Goal: Task Accomplishment & Management: Manage account settings

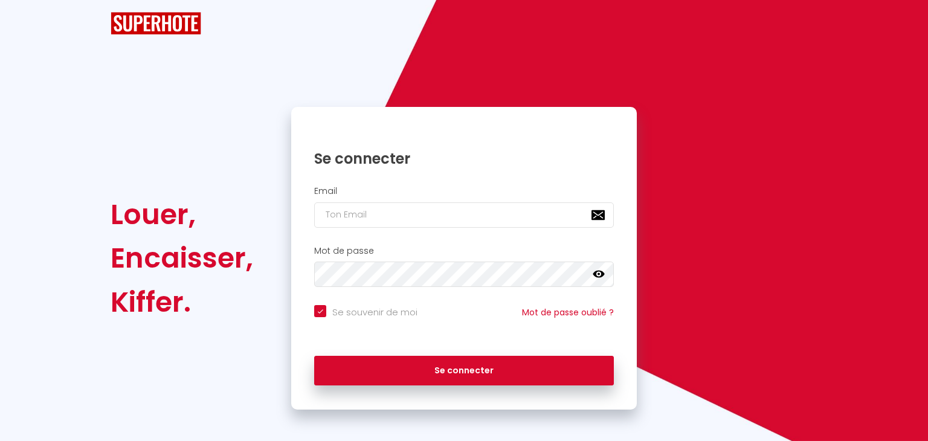
checkbox input "true"
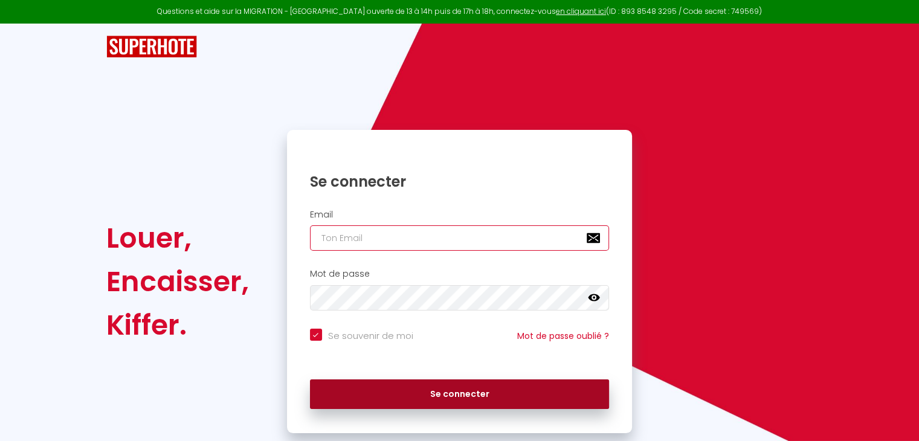
type input "[EMAIL_ADDRESS][DOMAIN_NAME]"
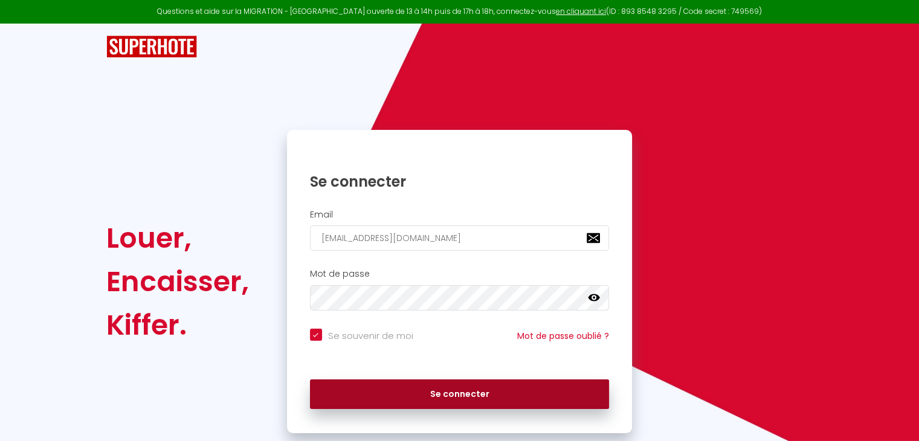
click at [453, 391] on button "Se connecter" at bounding box center [460, 395] width 300 height 30
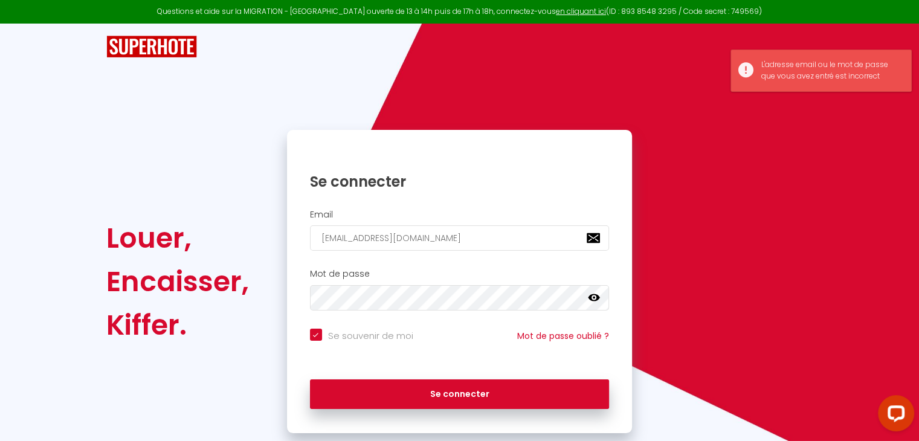
click at [591, 295] on icon at bounding box center [594, 297] width 12 height 7
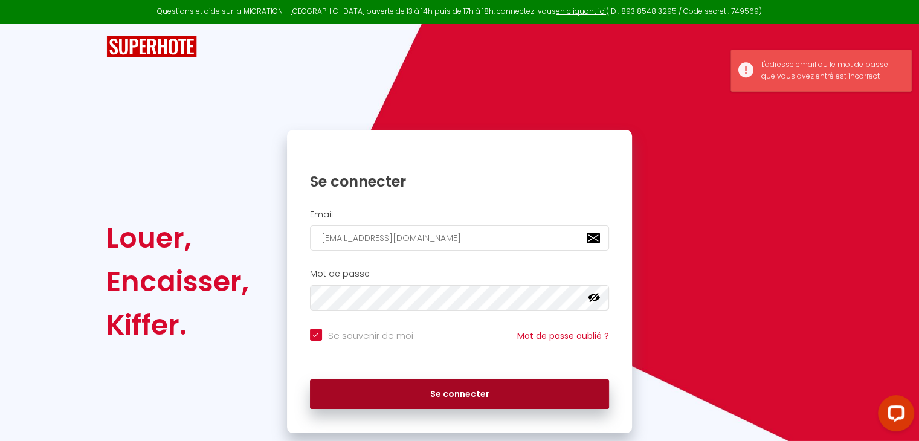
click at [463, 392] on button "Se connecter" at bounding box center [460, 395] width 300 height 30
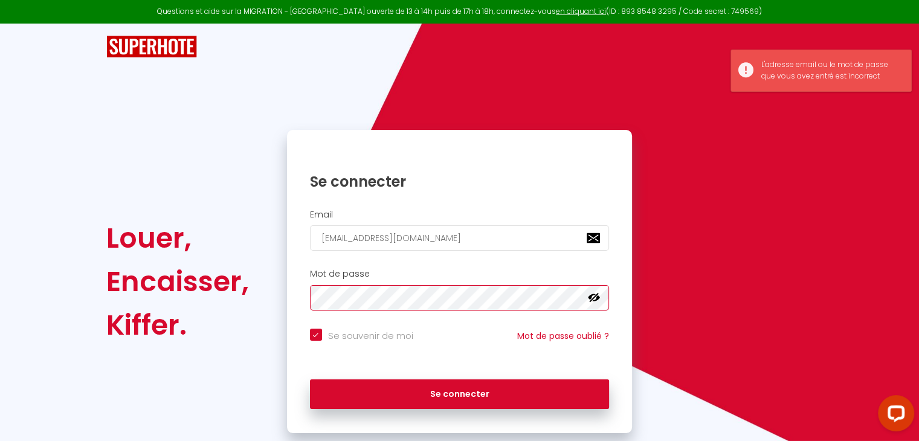
click at [0, 303] on div "Louer, Encaisser, Kiffer. Se connecter Email youngbae.jang@maxevan.org Mot de p…" at bounding box center [459, 229] width 919 height 410
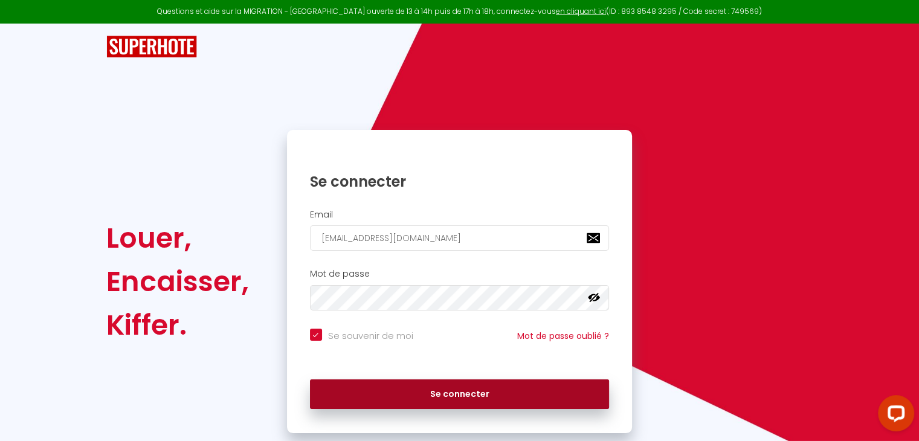
click at [478, 398] on button "Se connecter" at bounding box center [460, 395] width 300 height 30
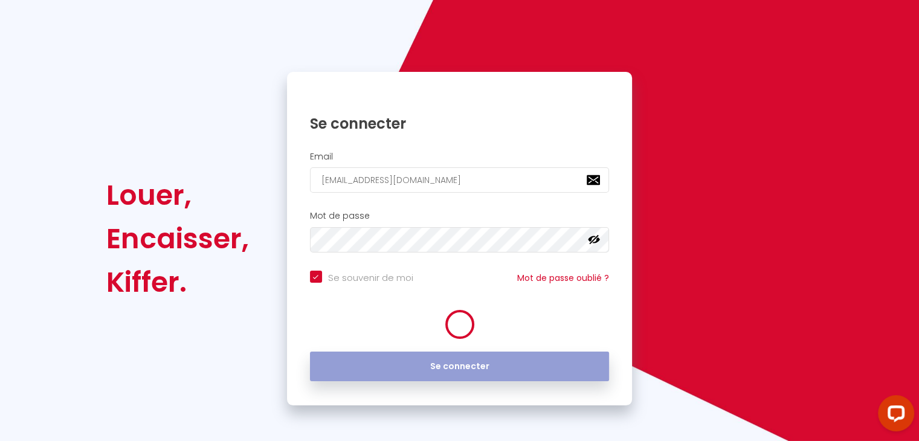
scroll to position [28, 0]
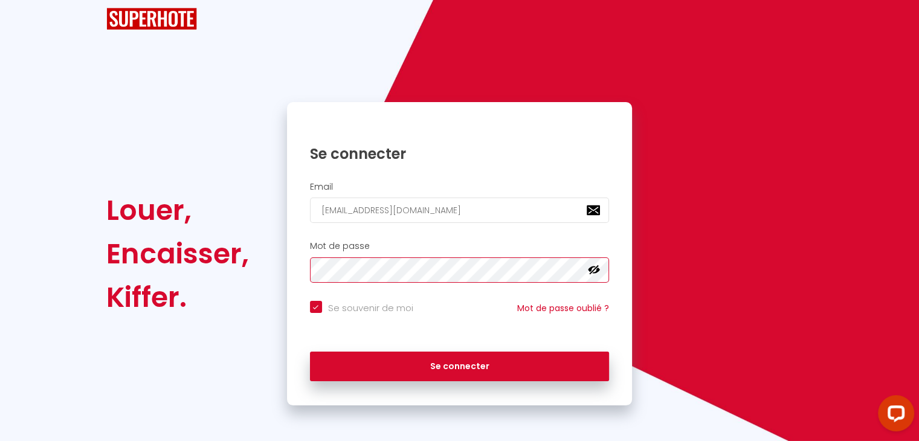
click at [310, 352] on button "Se connecter" at bounding box center [460, 367] width 300 height 30
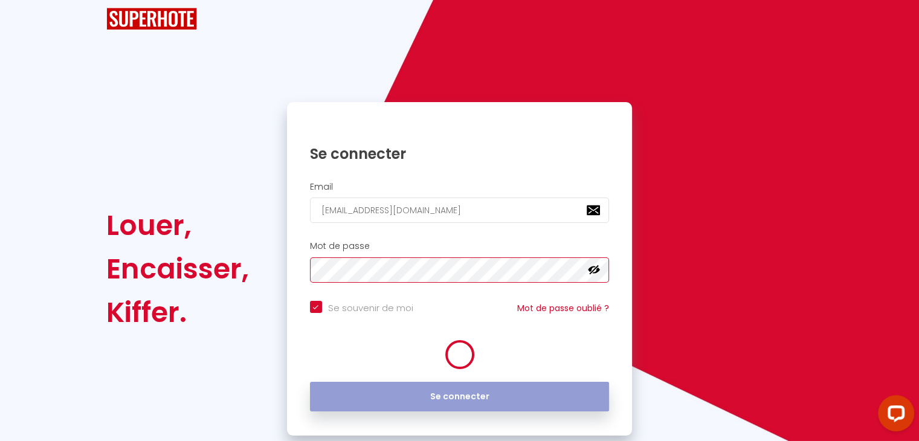
checkbox input "true"
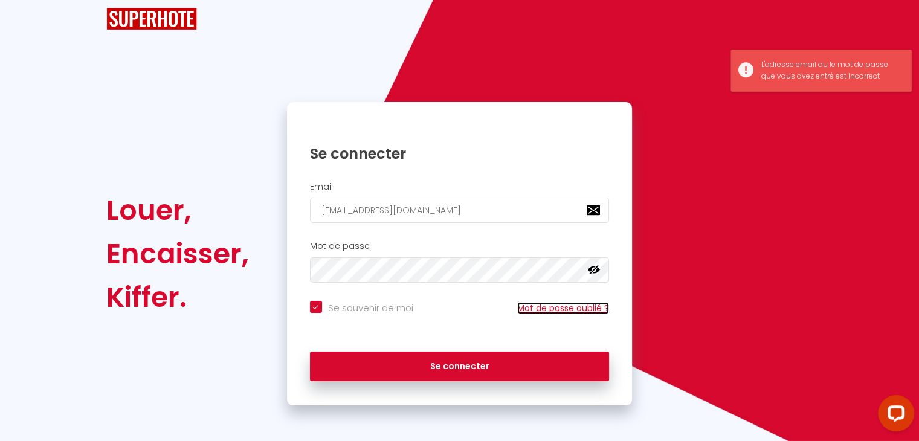
click at [562, 308] on link "Mot de passe oublié ?" at bounding box center [563, 308] width 92 height 12
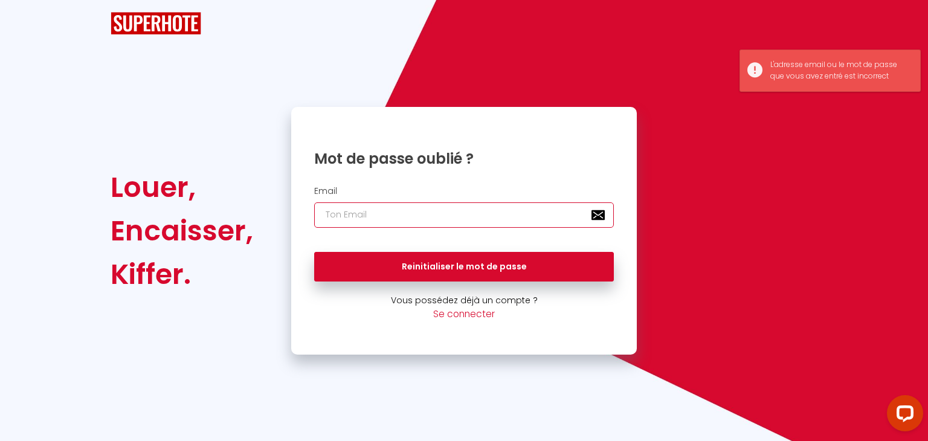
click at [390, 214] on input "email" at bounding box center [464, 214] width 300 height 25
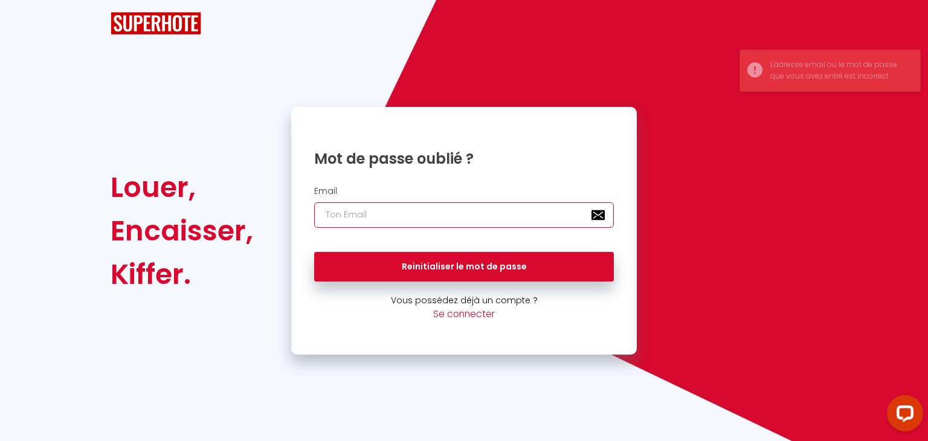
type input "[EMAIL_ADDRESS][DOMAIN_NAME]"
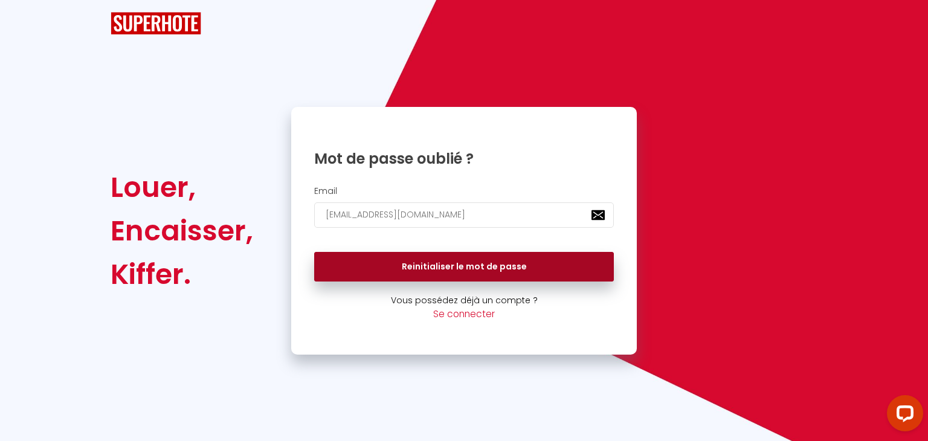
click at [481, 271] on button "Reinitialiser le mot de passe" at bounding box center [464, 267] width 300 height 30
click at [433, 263] on button "Reinitialiser le mot de passe" at bounding box center [464, 267] width 300 height 30
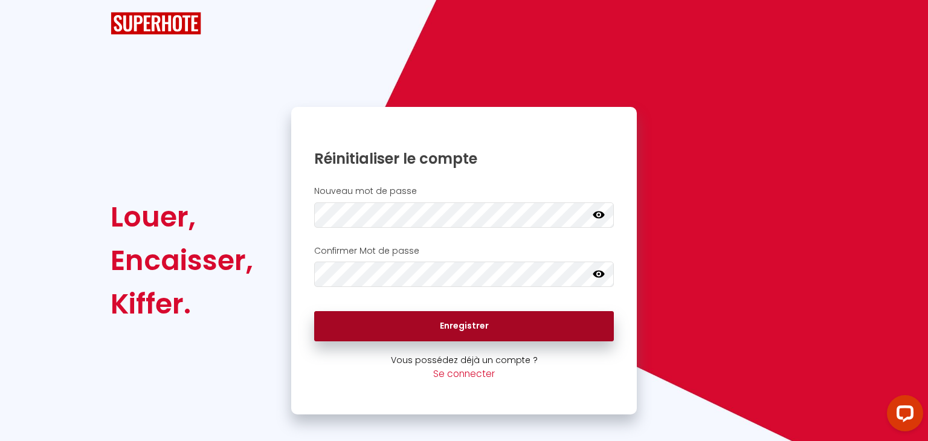
click at [467, 325] on button "Enregistrer" at bounding box center [464, 326] width 300 height 30
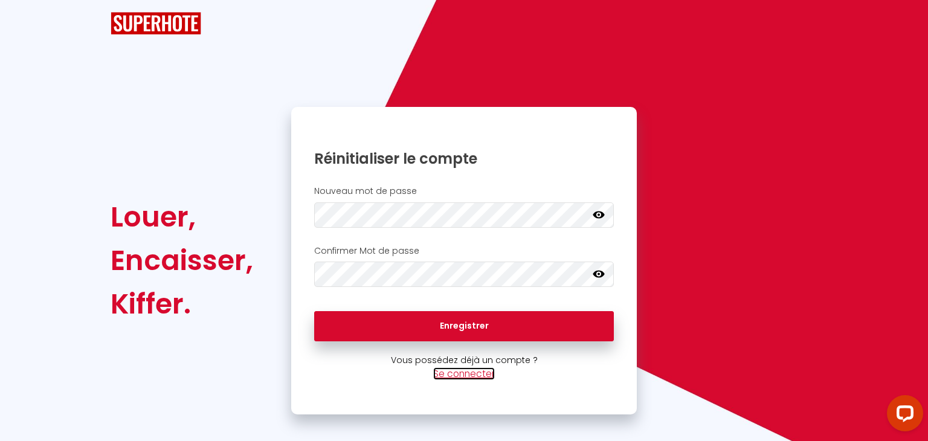
click at [474, 374] on link "Se connecter" at bounding box center [464, 373] width 62 height 13
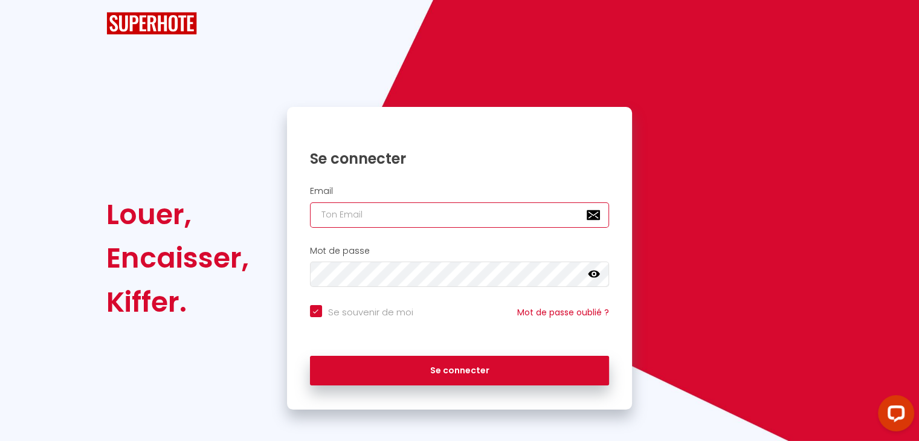
type input "[EMAIL_ADDRESS][DOMAIN_NAME]"
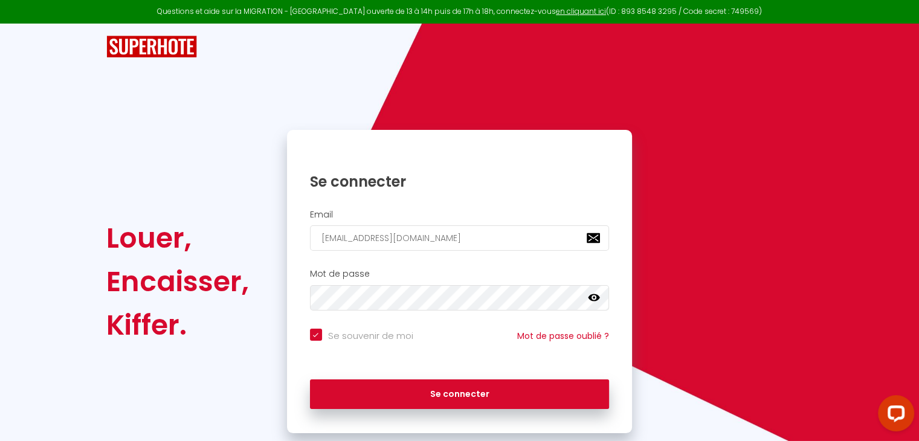
click at [600, 296] on icon at bounding box center [594, 298] width 12 height 12
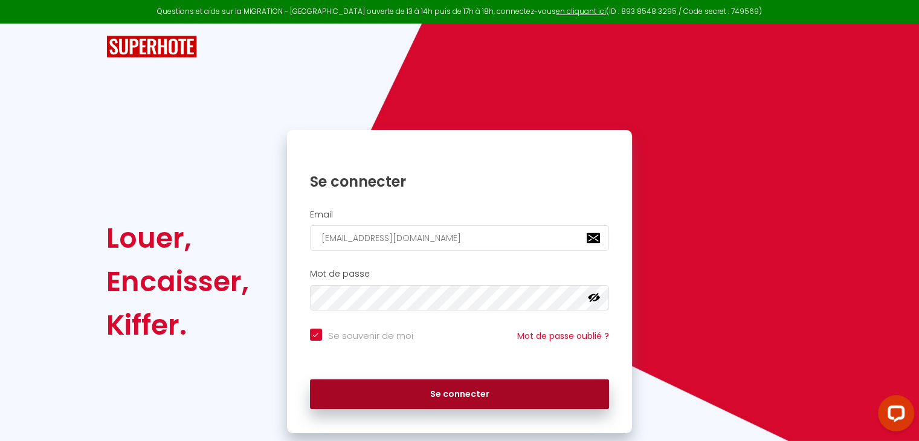
click at [455, 395] on button "Se connecter" at bounding box center [460, 395] width 300 height 30
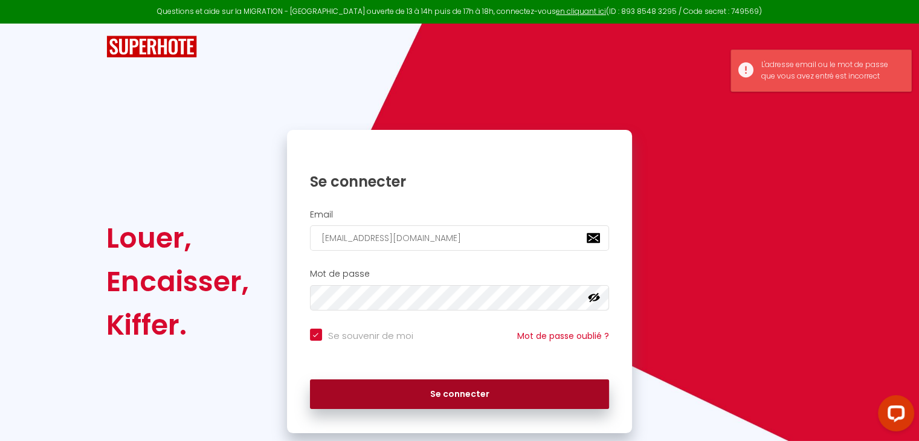
click at [499, 395] on button "Se connecter" at bounding box center [460, 395] width 300 height 30
click at [447, 394] on button "Se connecter" at bounding box center [460, 395] width 300 height 30
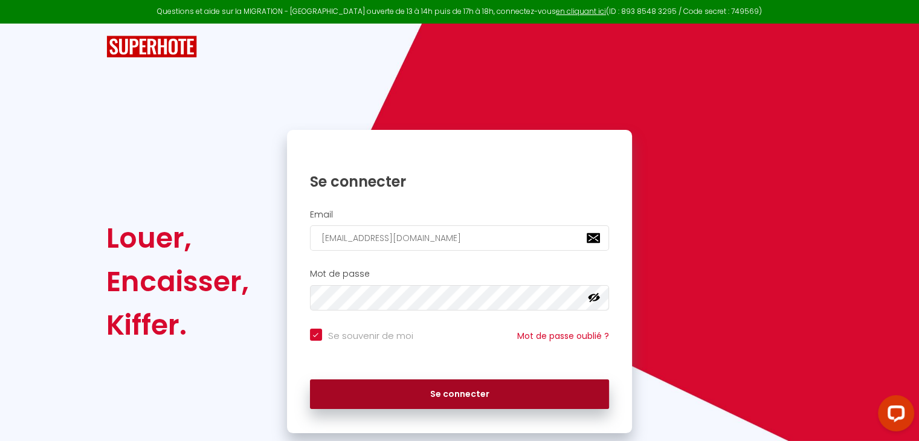
click at [487, 402] on button "Se connecter" at bounding box center [460, 395] width 300 height 30
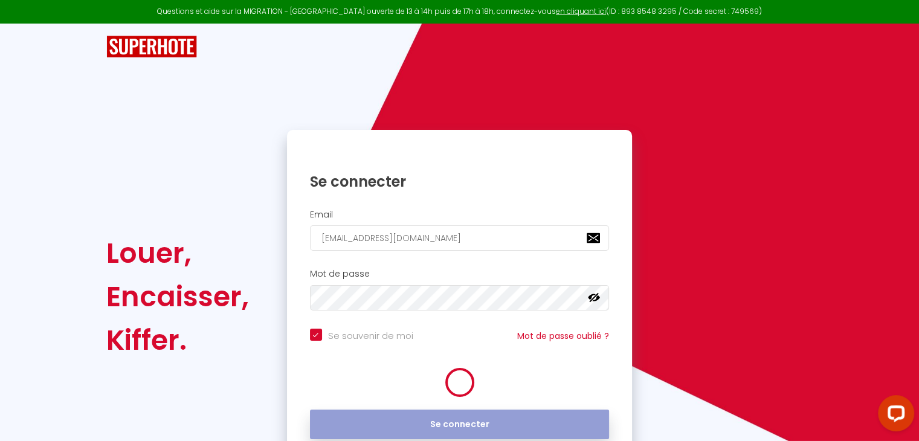
checkbox input "true"
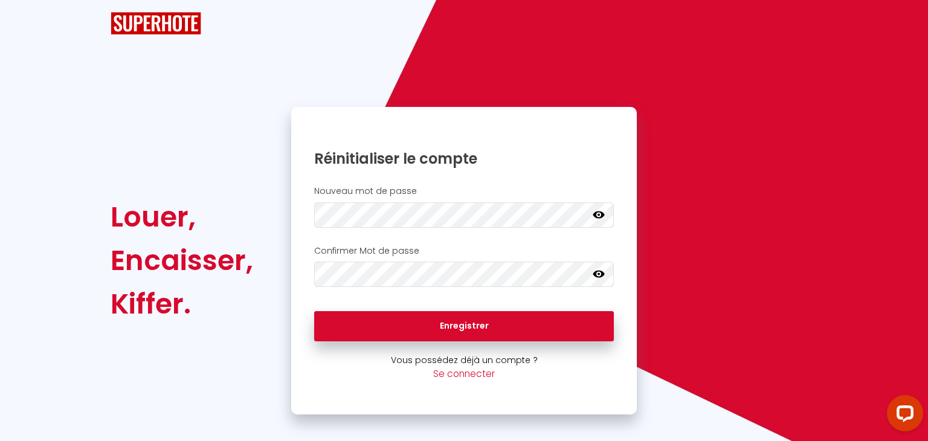
click at [597, 213] on icon at bounding box center [599, 215] width 12 height 12
click at [596, 275] on icon at bounding box center [599, 274] width 12 height 7
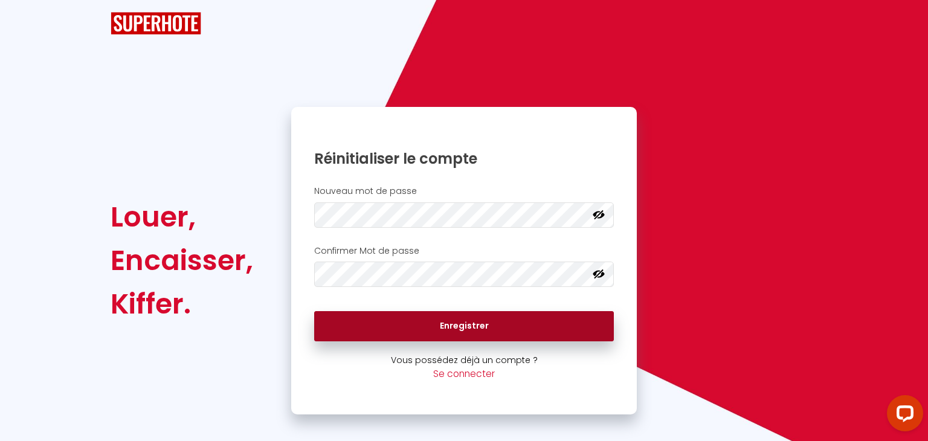
click at [487, 323] on button "Enregistrer" at bounding box center [464, 326] width 300 height 30
click at [446, 331] on button "Enregistrer" at bounding box center [464, 326] width 300 height 30
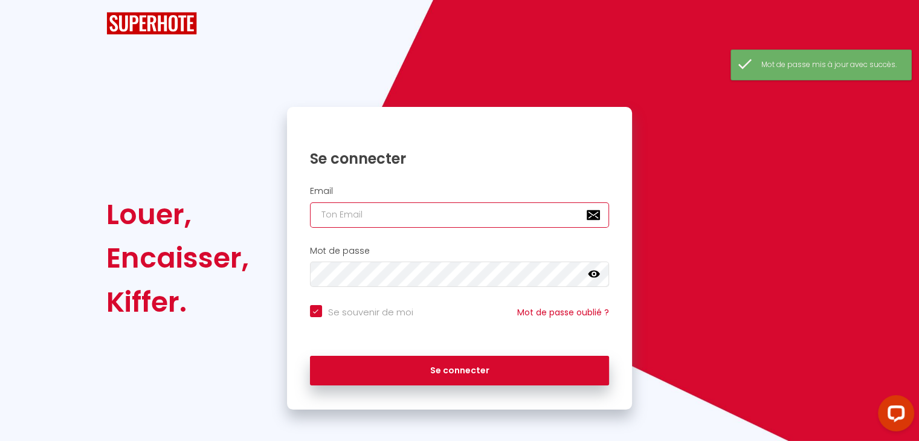
type input "[EMAIL_ADDRESS][DOMAIN_NAME]"
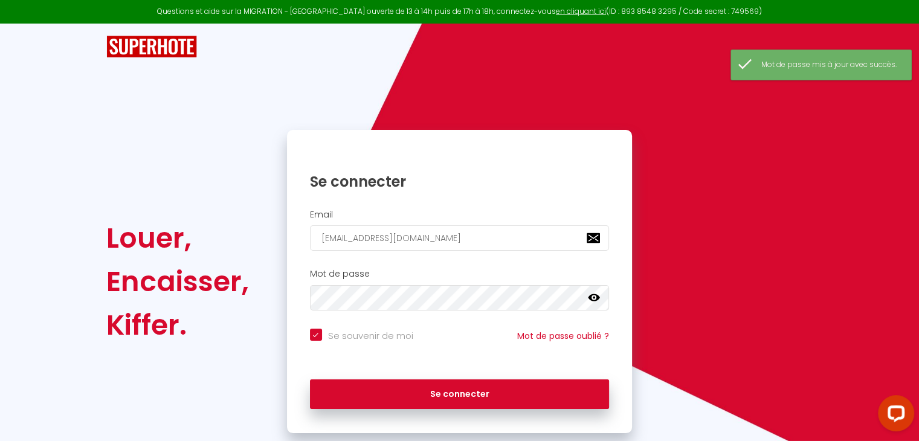
click at [594, 297] on icon at bounding box center [594, 297] width 12 height 7
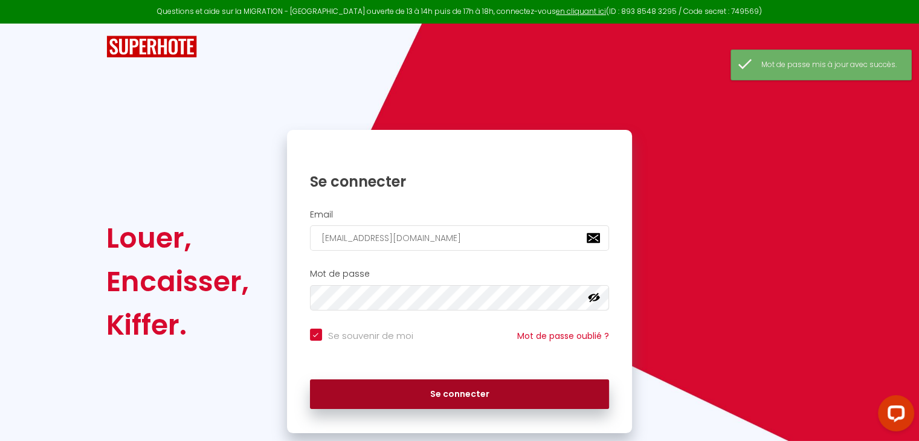
click at [471, 394] on button "Se connecter" at bounding box center [460, 395] width 300 height 30
checkbox input "true"
